Goal: Use online tool/utility: Utilize a website feature to perform a specific function

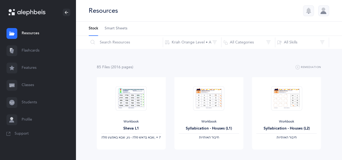
click at [28, 47] on link "Flashcards" at bounding box center [38, 50] width 76 height 17
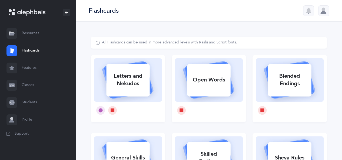
click at [128, 82] on div "Letters and Nekudos" at bounding box center [127, 80] width 43 height 22
select select
select select "single"
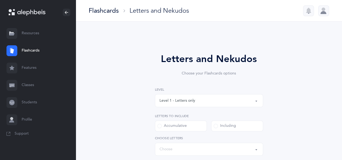
select select "27"
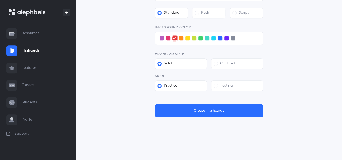
scroll to position [221, 0]
click at [215, 88] on label "Testing" at bounding box center [237, 85] width 52 height 11
click at [0, 0] on input "Testing" at bounding box center [0, 0] width 0 height 0
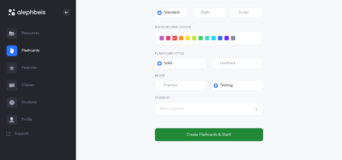
click at [203, 137] on span "Create Flashcards & Start!" at bounding box center [208, 135] width 45 height 6
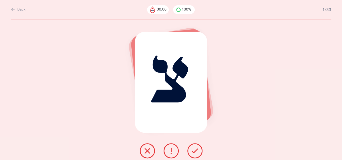
scroll to position [0, 0]
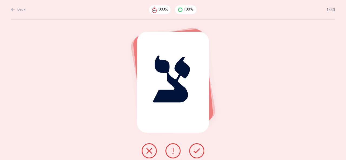
click at [199, 150] on icon at bounding box center [196, 151] width 6 height 6
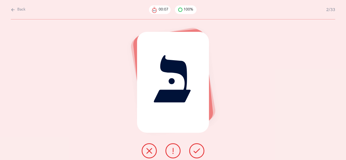
click at [199, 150] on icon at bounding box center [196, 151] width 6 height 6
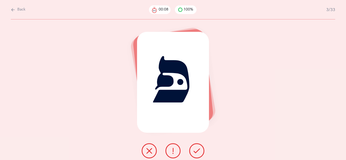
click at [199, 150] on icon at bounding box center [196, 151] width 6 height 6
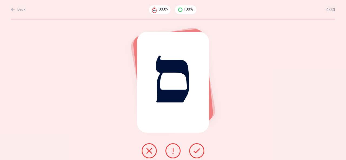
click at [199, 150] on icon at bounding box center [196, 151] width 6 height 6
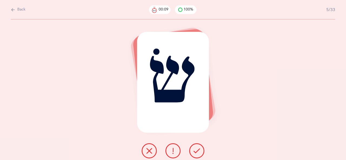
click at [199, 150] on icon at bounding box center [196, 151] width 6 height 6
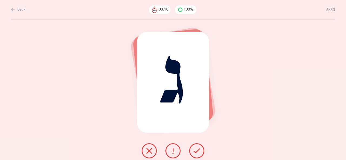
click at [199, 150] on icon at bounding box center [196, 151] width 6 height 6
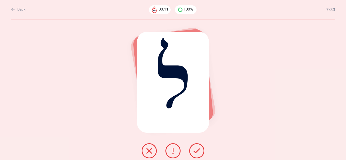
click at [199, 150] on icon at bounding box center [196, 151] width 6 height 6
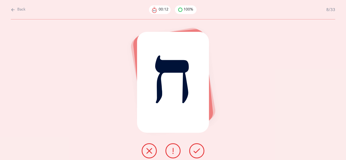
click at [199, 150] on icon at bounding box center [196, 151] width 6 height 6
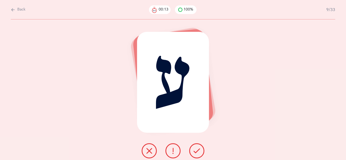
click at [199, 150] on icon at bounding box center [196, 151] width 6 height 6
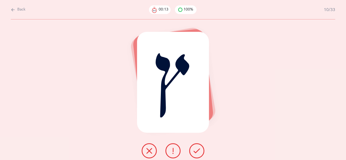
click at [199, 150] on icon at bounding box center [196, 151] width 6 height 6
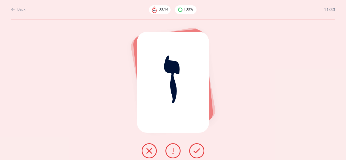
click at [199, 150] on icon at bounding box center [196, 151] width 6 height 6
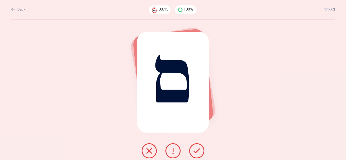
click at [199, 150] on icon at bounding box center [196, 151] width 6 height 6
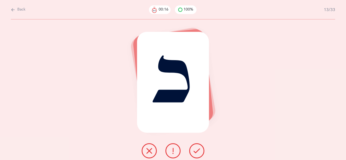
click at [199, 150] on icon at bounding box center [196, 151] width 6 height 6
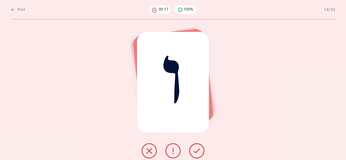
click at [199, 150] on icon at bounding box center [196, 151] width 6 height 6
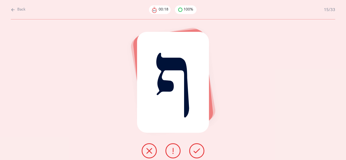
click at [199, 150] on icon at bounding box center [196, 151] width 6 height 6
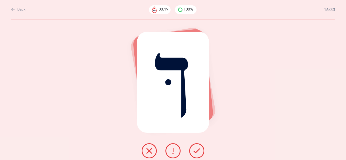
click at [199, 150] on icon at bounding box center [196, 151] width 6 height 6
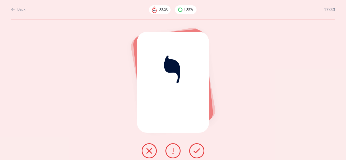
click at [14, 4] on div "Back 00:20 100% 17/33" at bounding box center [173, 9] width 324 height 19
click at [11, 0] on div "Back 00:20 100% 17/33" at bounding box center [173, 9] width 324 height 19
click at [12, 4] on div "Back 00:21 100% 17/33" at bounding box center [173, 9] width 324 height 19
click at [14, 10] on icon at bounding box center [13, 10] width 4 height 6
select select "27"
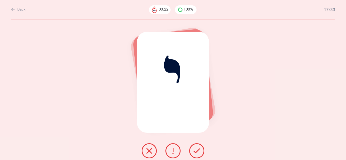
select select "single"
